Goal: Task Accomplishment & Management: Manage account settings

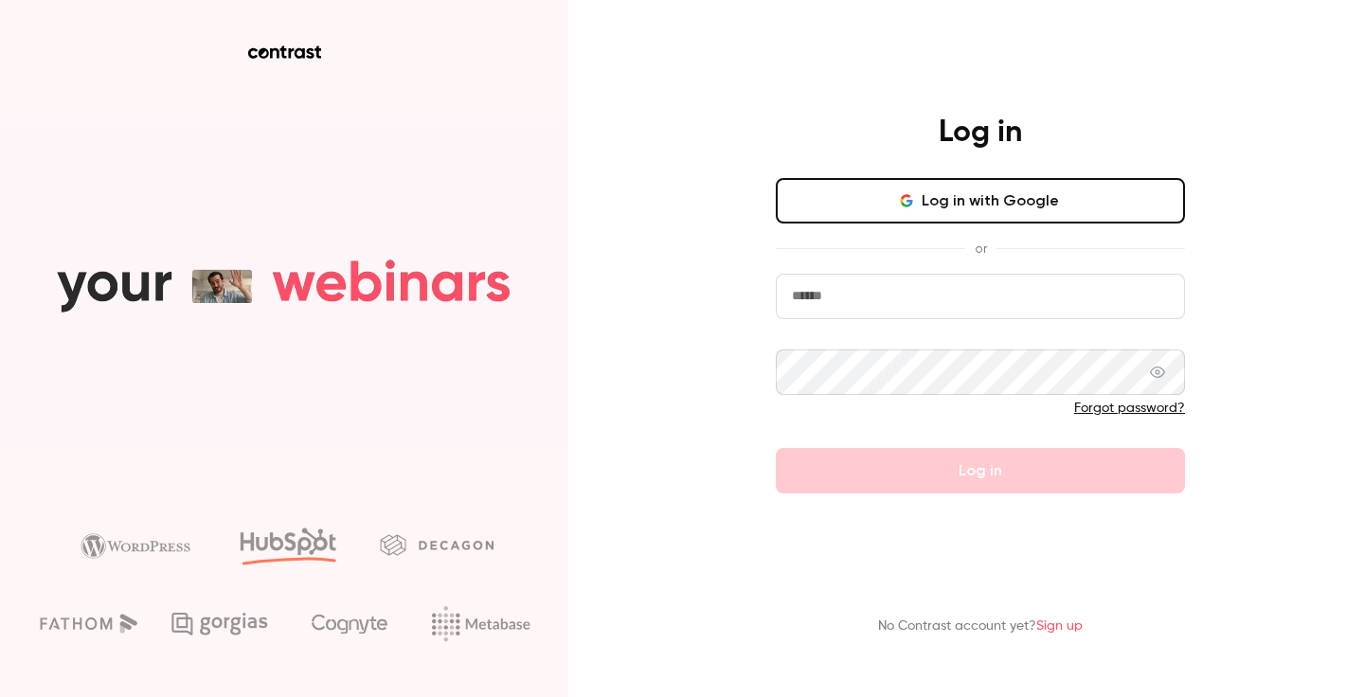
click at [928, 191] on button "Log in with Google" at bounding box center [980, 200] width 409 height 45
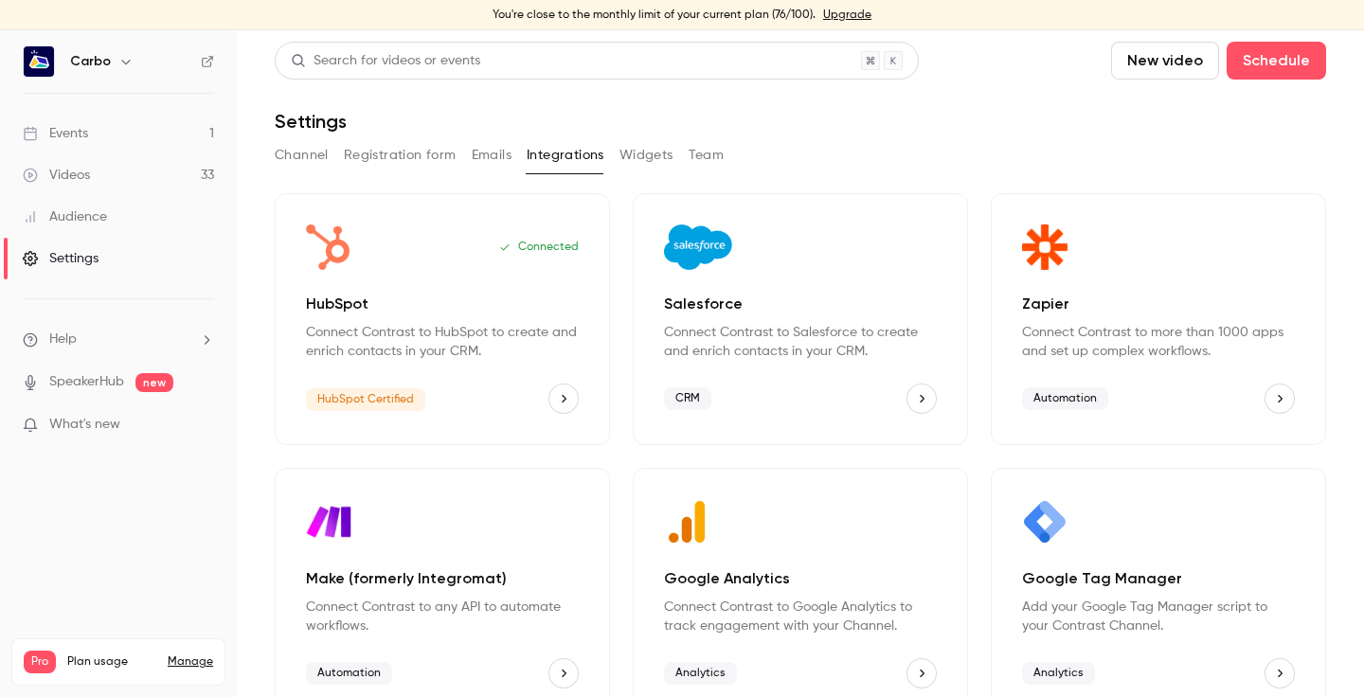
click at [193, 655] on link "Manage" at bounding box center [190, 662] width 45 height 15
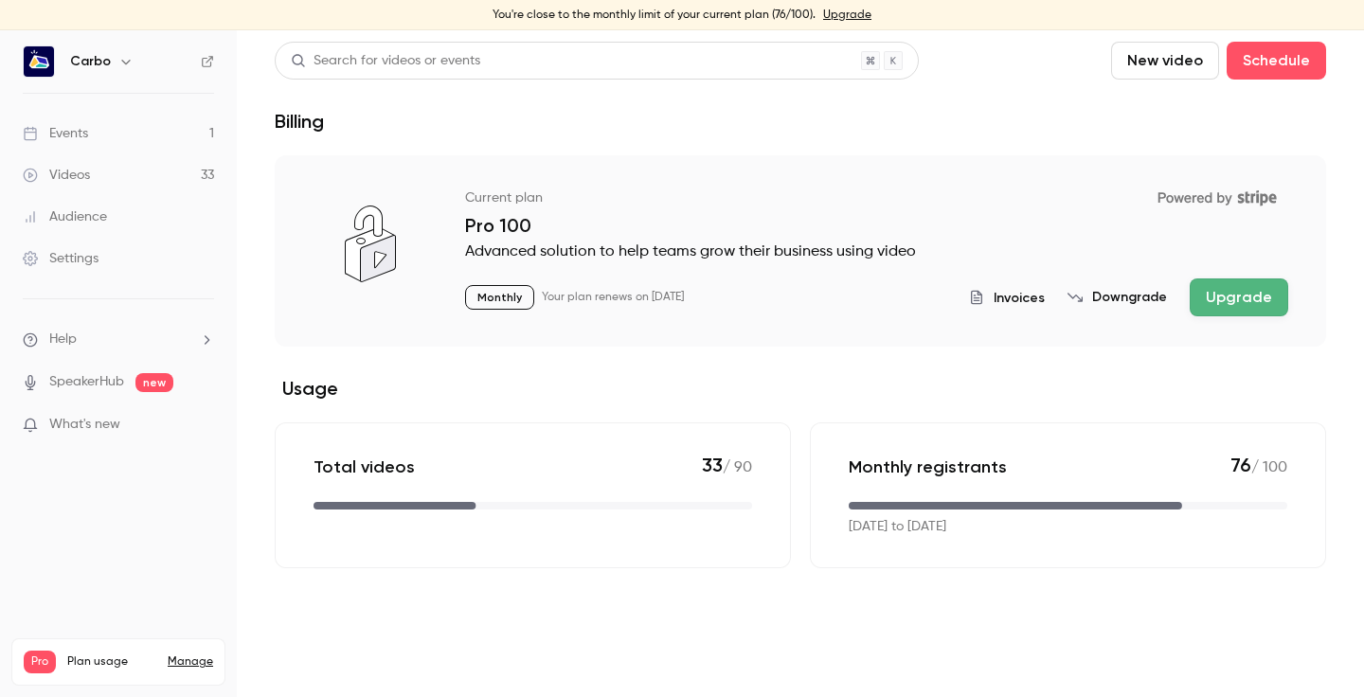
click at [1003, 295] on span "Invoices" at bounding box center [1019, 298] width 51 height 20
